Goal: Task Accomplishment & Management: Use online tool/utility

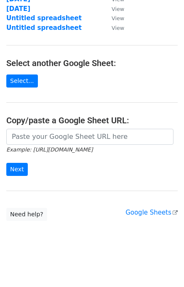
scroll to position [62, 0]
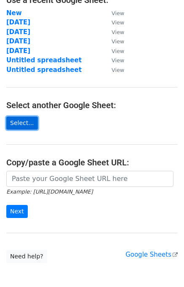
click at [15, 127] on link "Select..." at bounding box center [22, 123] width 32 height 13
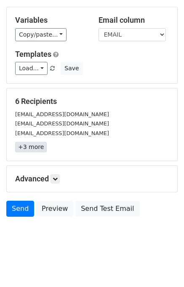
scroll to position [39, 0]
click at [53, 179] on link at bounding box center [55, 178] width 9 height 9
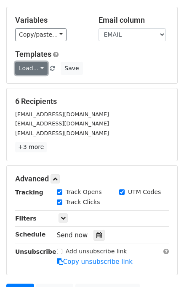
click at [39, 68] on link "Load..." at bounding box center [31, 68] width 32 height 13
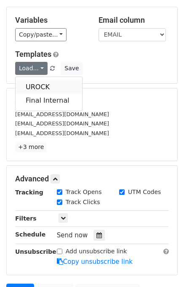
click at [32, 88] on link "UROCK" at bounding box center [49, 86] width 67 height 13
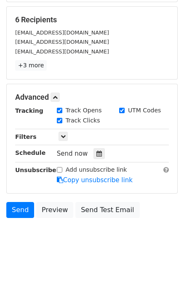
scroll to position [121, 0]
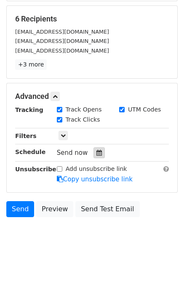
click at [94, 153] on div at bounding box center [99, 152] width 11 height 11
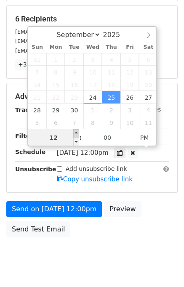
type input "[DATE] 13:00"
type input "01"
click at [77, 133] on span at bounding box center [76, 133] width 6 height 8
type input "[DATE] 14:00"
type input "02"
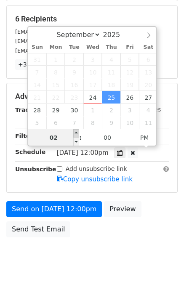
click at [77, 133] on span at bounding box center [76, 133] width 6 height 8
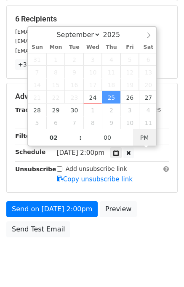
click at [142, 136] on span "PM" at bounding box center [144, 137] width 23 height 17
click at [79, 136] on span ":" at bounding box center [80, 137] width 3 height 17
click at [80, 142] on span ":" at bounding box center [80, 137] width 3 height 17
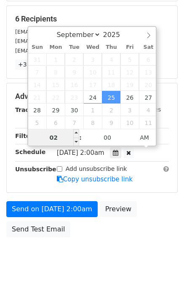
click at [64, 137] on input "02" at bounding box center [53, 137] width 51 height 17
type input "2025-09-25 03:00"
type input "03"
click at [76, 135] on span at bounding box center [76, 133] width 6 height 8
type input "2025-09-25 04:00"
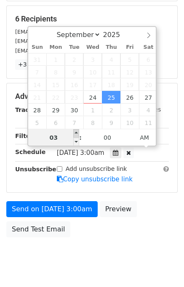
type input "04"
click at [76, 135] on span at bounding box center [76, 133] width 6 height 8
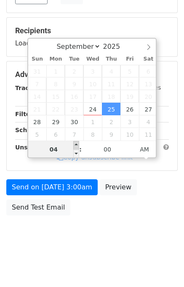
type input "2025-10-07 04:00"
select select "9"
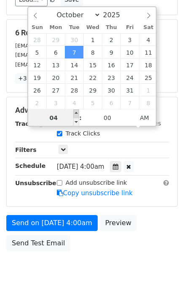
type input "2025-10-07 05:00"
type input "05"
click at [79, 114] on span at bounding box center [76, 114] width 6 height 8
type input "2025-10-07 06:00"
type input "06"
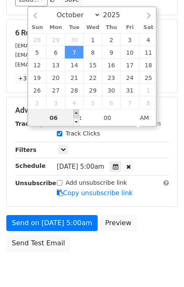
click at [79, 114] on span at bounding box center [76, 114] width 6 height 8
type input "2025-10-07 07:00"
type input "07"
click at [79, 114] on span at bounding box center [76, 114] width 6 height 8
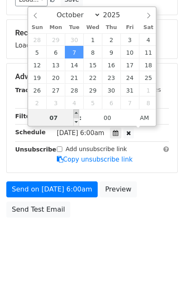
type input "2025-10-07 08:00"
type input "08"
click at [79, 114] on span at bounding box center [76, 114] width 6 height 8
type input "2025-10-07 09:00"
type input "09"
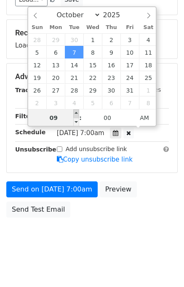
click at [79, 114] on span at bounding box center [76, 114] width 6 height 8
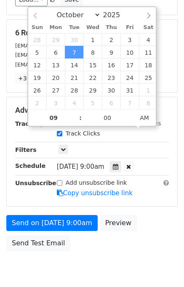
select select "8"
click at [32, 16] on div "September October November December 2025" at bounding box center [92, 14] width 128 height 14
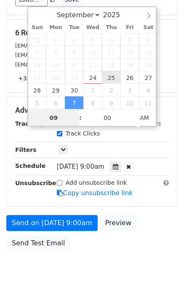
type input "2025-09-25 09:00"
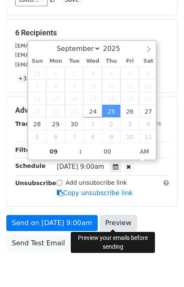
click at [109, 221] on link "Preview" at bounding box center [118, 223] width 37 height 16
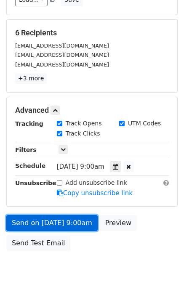
click at [16, 220] on link "Send on Sep 25 at 9:00am" at bounding box center [51, 223] width 91 height 16
